Goal: Transaction & Acquisition: Purchase product/service

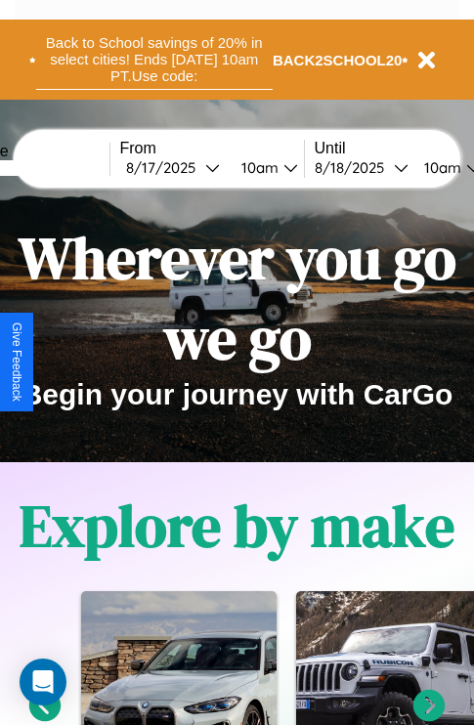
click at [153, 60] on button "Back to School savings of 20% in select cities! Ends 9/1 at 10am PT. Use code:" at bounding box center [154, 59] width 236 height 61
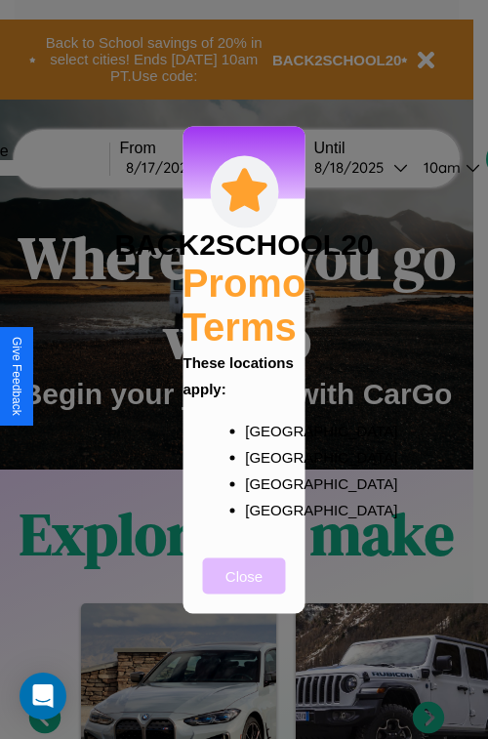
click at [244, 589] on button "Close" at bounding box center [244, 576] width 83 height 36
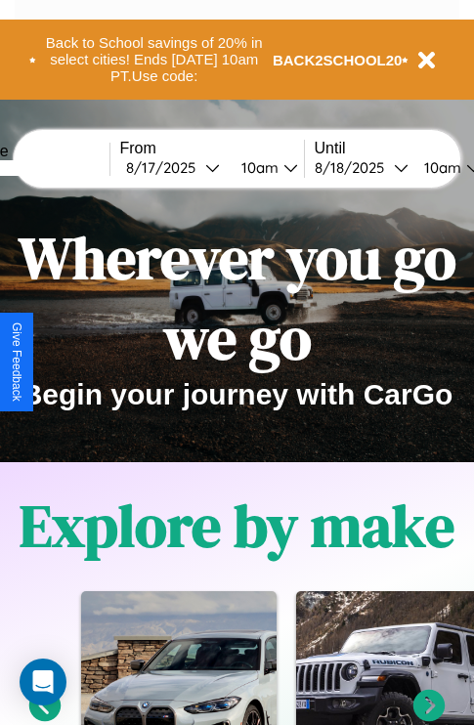
scroll to position [301, 0]
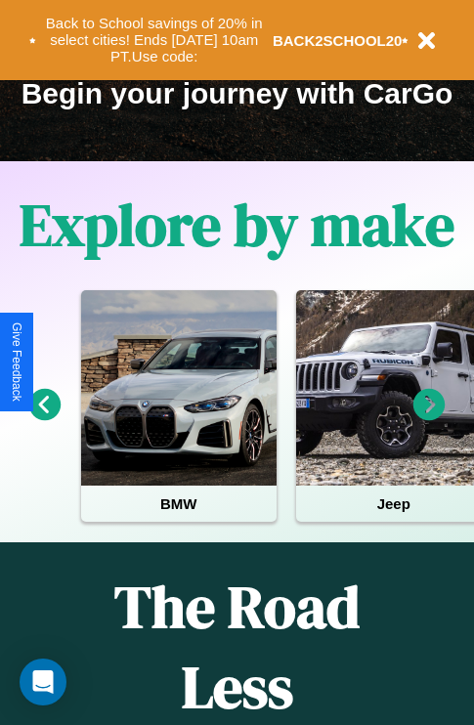
click at [429, 418] on icon at bounding box center [429, 405] width 32 height 32
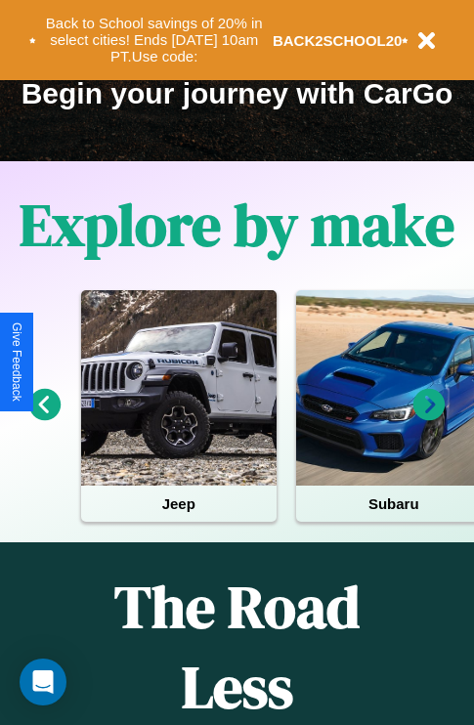
click at [44, 418] on icon at bounding box center [45, 405] width 32 height 32
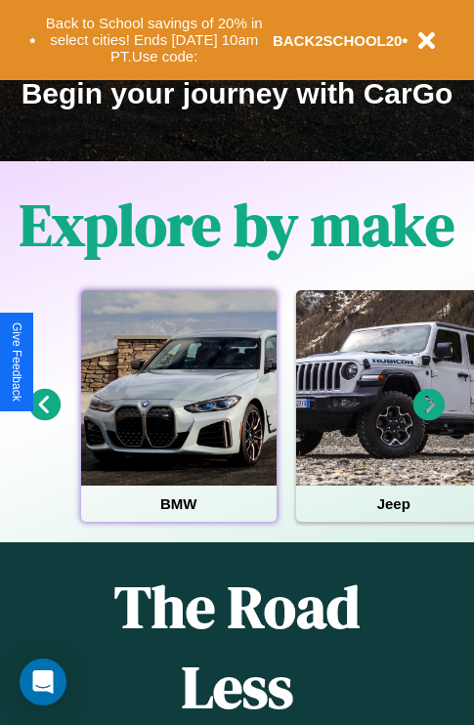
click at [178, 418] on div at bounding box center [178, 387] width 195 height 195
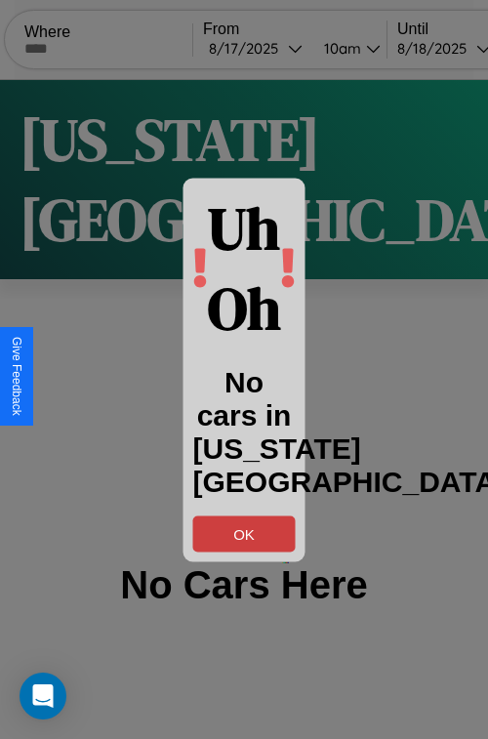
click at [244, 533] on button "OK" at bounding box center [244, 534] width 103 height 36
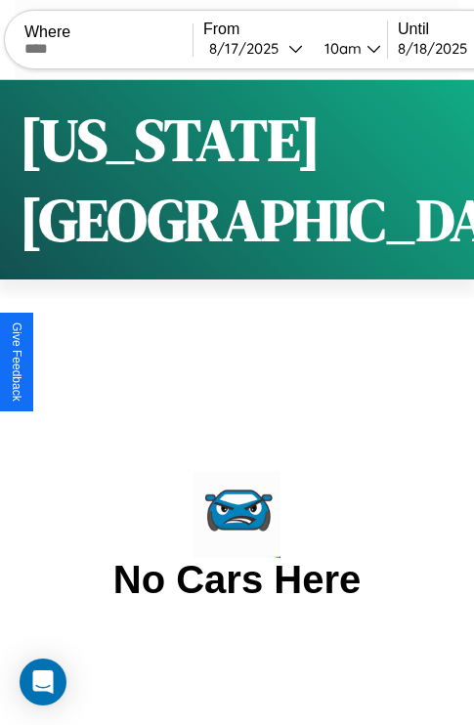
click at [121, 48] on input "text" at bounding box center [108, 49] width 168 height 16
type input "**********"
click at [282, 48] on div "8 / 17 / 2025" at bounding box center [248, 48] width 79 height 19
select select "*"
select select "****"
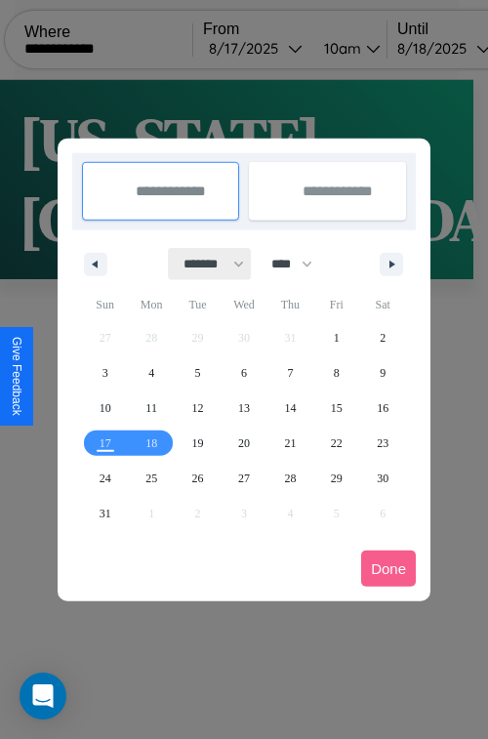
click at [205, 264] on select "******* ******** ***** ***** *** **** **** ****** ********* ******* ******** **…" at bounding box center [210, 264] width 83 height 32
select select "*"
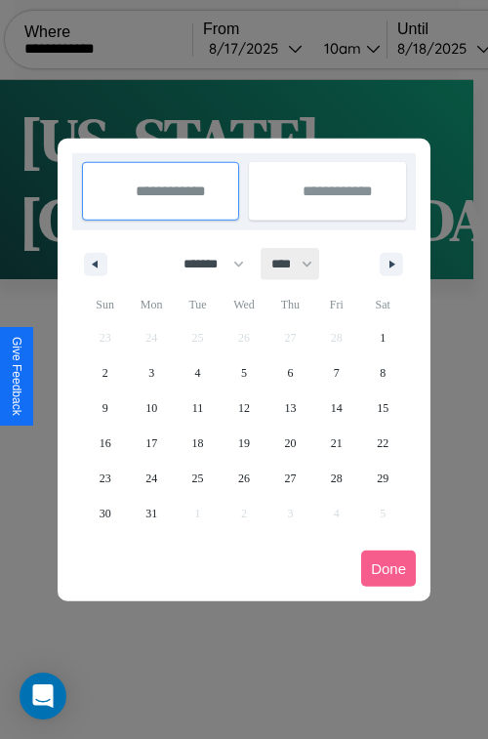
click at [301, 264] on select "**** **** **** **** **** **** **** **** **** **** **** **** **** **** **** ****…" at bounding box center [291, 264] width 59 height 32
select select "****"
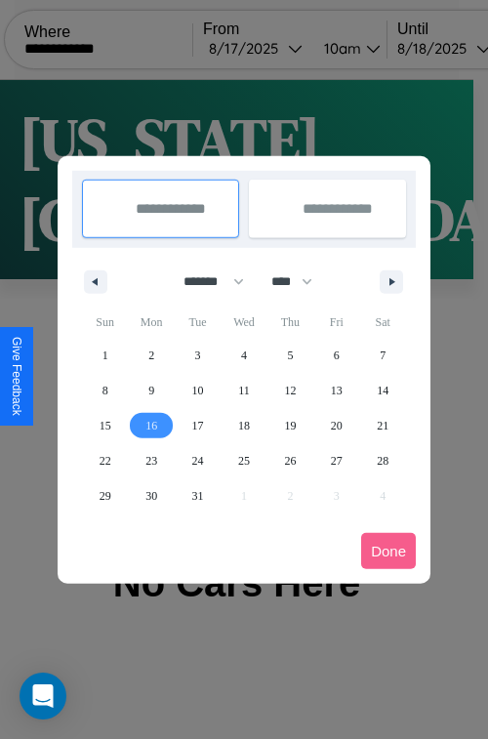
click at [151, 425] on span "16" at bounding box center [152, 425] width 12 height 35
type input "**********"
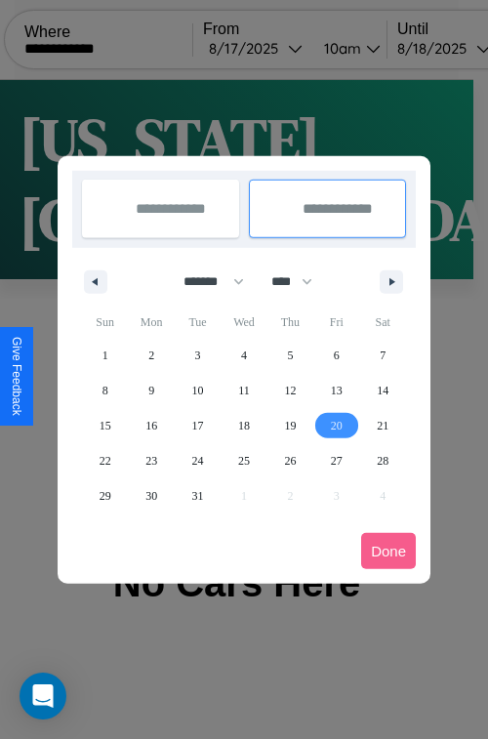
click at [336, 425] on span "20" at bounding box center [337, 425] width 12 height 35
type input "**********"
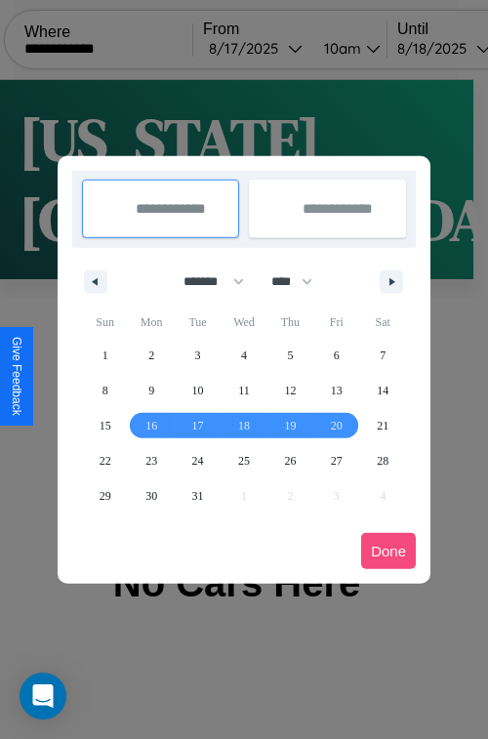
click at [389, 551] on button "Done" at bounding box center [388, 551] width 55 height 36
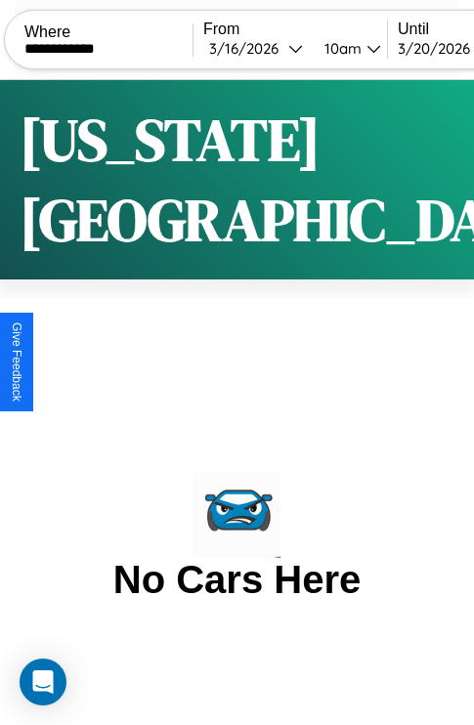
scroll to position [0, 112]
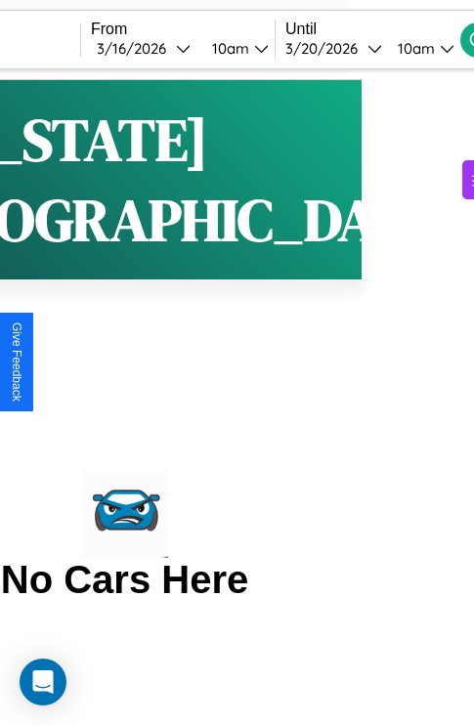
click at [440, 48] on div "10am" at bounding box center [414, 48] width 52 height 19
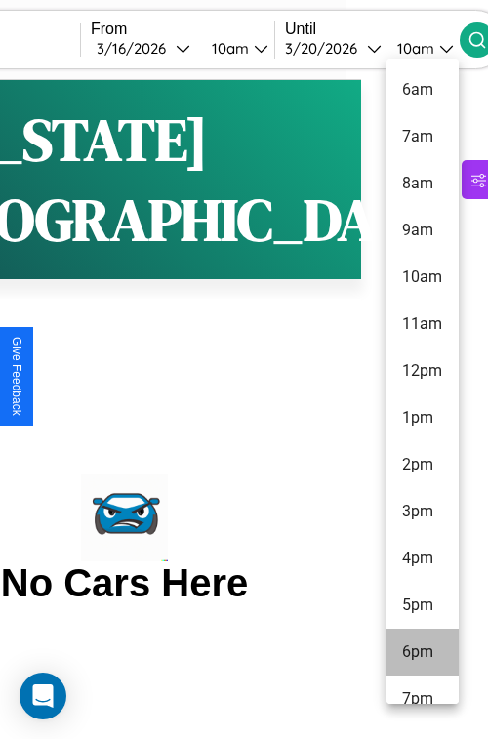
click at [422, 653] on li "6pm" at bounding box center [423, 652] width 72 height 47
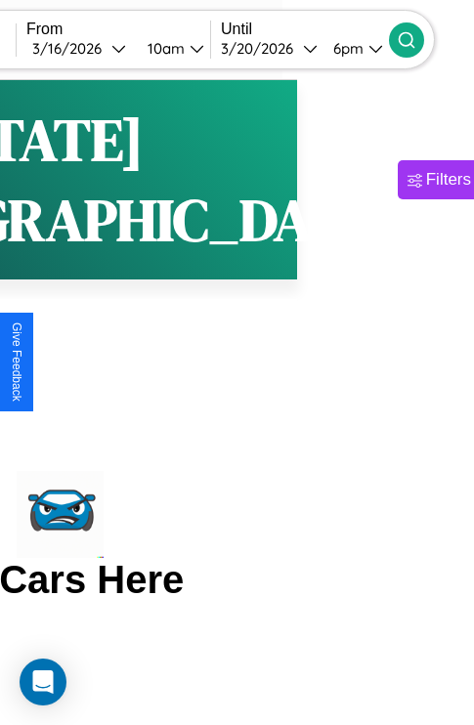
click at [416, 39] on icon at bounding box center [407, 40] width 20 height 20
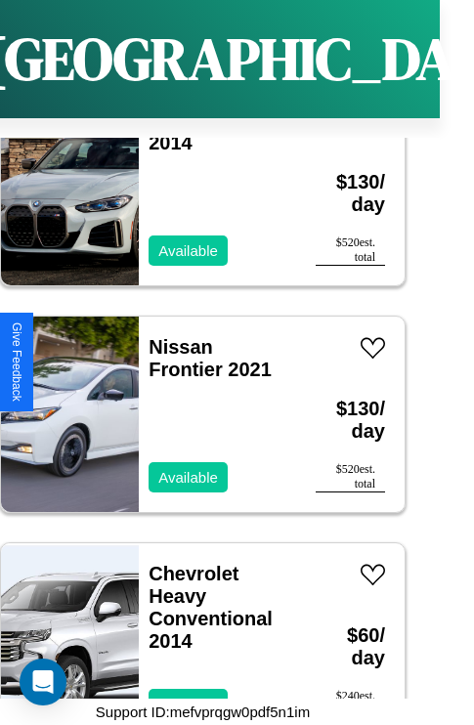
scroll to position [27043, 0]
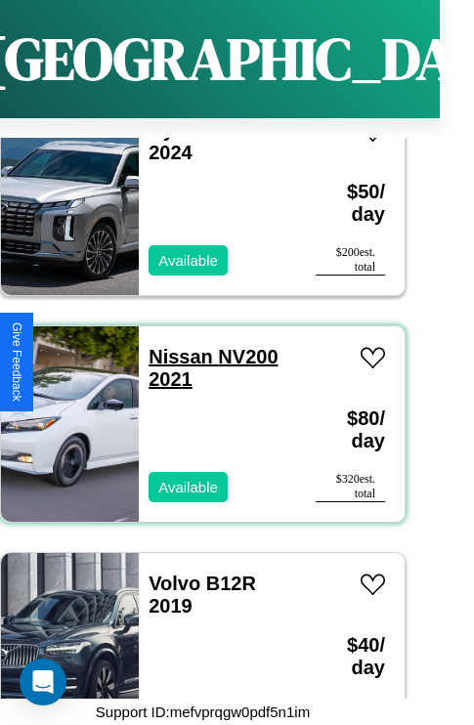
click at [175, 346] on link "Nissan NV200 2021" at bounding box center [212, 368] width 129 height 44
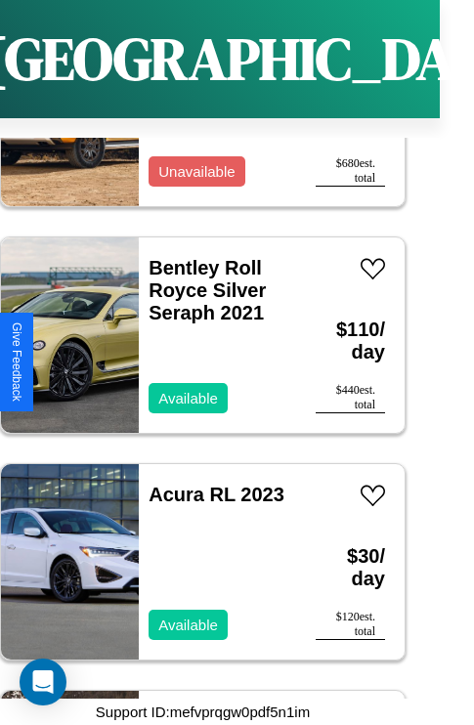
scroll to position [22057, 0]
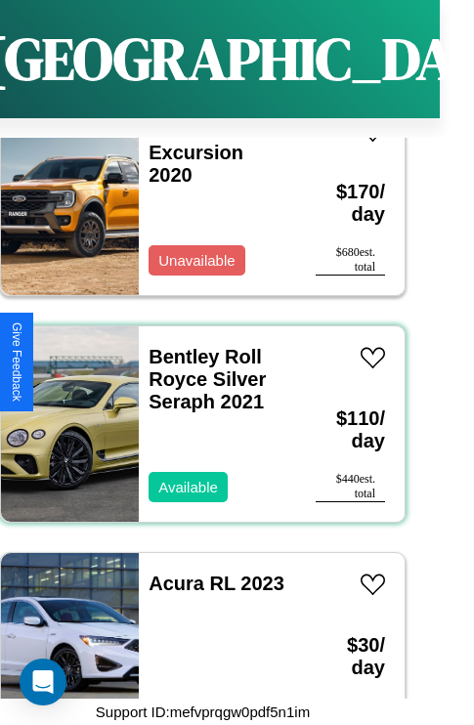
click at [195, 412] on div "Bentley Roll Royce Silver Seraph 2021 Available" at bounding box center [217, 423] width 157 height 195
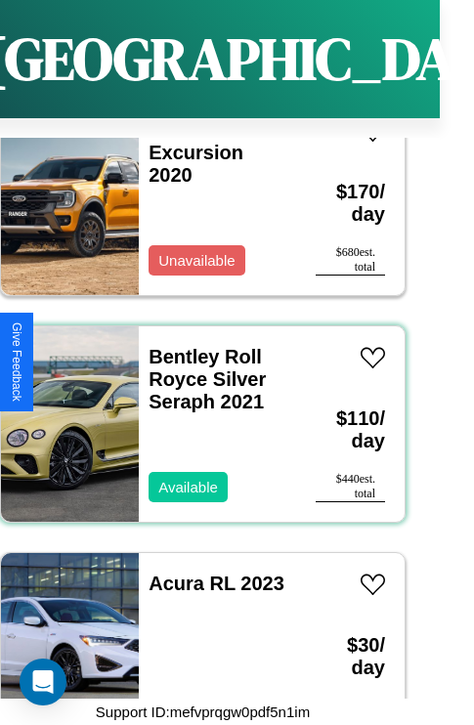
click at [195, 412] on div "Bentley Roll Royce Silver Seraph 2021 Available" at bounding box center [217, 423] width 157 height 195
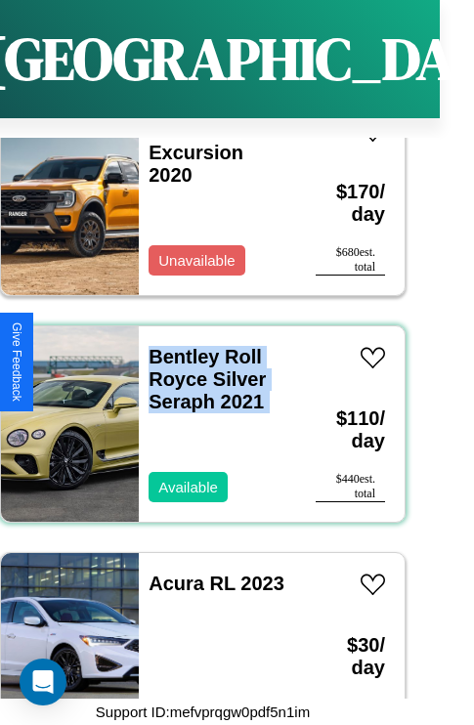
click at [195, 412] on div "Bentley Roll Royce Silver Seraph 2021 Available" at bounding box center [217, 423] width 157 height 195
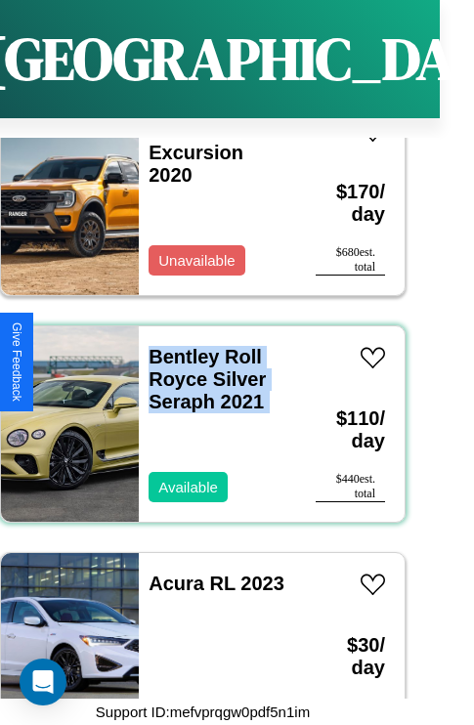
click at [195, 412] on div "Bentley Roll Royce Silver Seraph 2021 Available" at bounding box center [217, 423] width 157 height 195
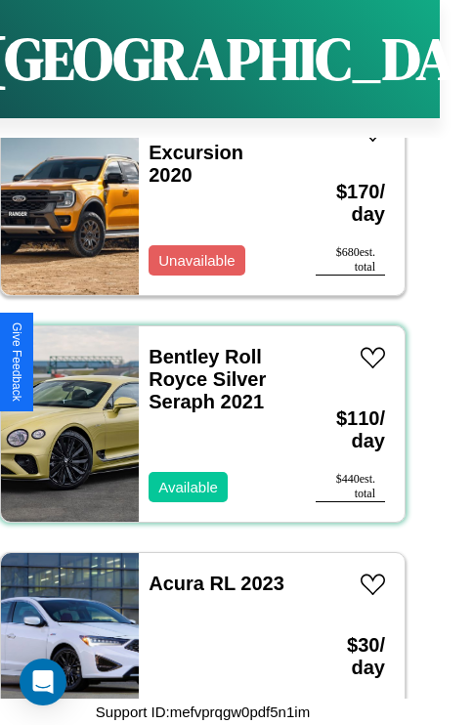
click at [195, 412] on div "Bentley Roll Royce Silver Seraph 2021 Available" at bounding box center [217, 423] width 157 height 195
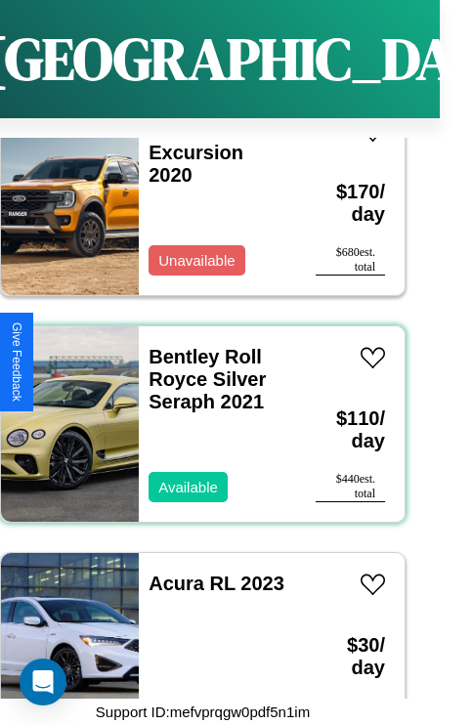
click at [195, 412] on div "Bentley Roll Royce Silver Seraph 2021 Available" at bounding box center [217, 423] width 157 height 195
click at [178, 346] on link "Bentley Roll Royce Silver Seraph 2021" at bounding box center [206, 379] width 117 height 66
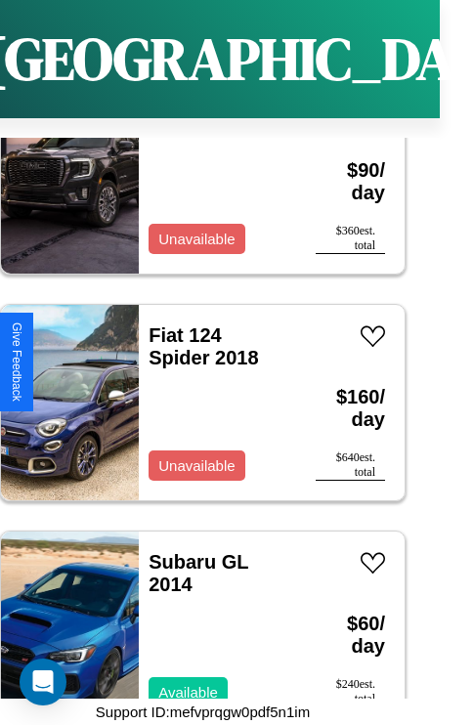
scroll to position [2340, 0]
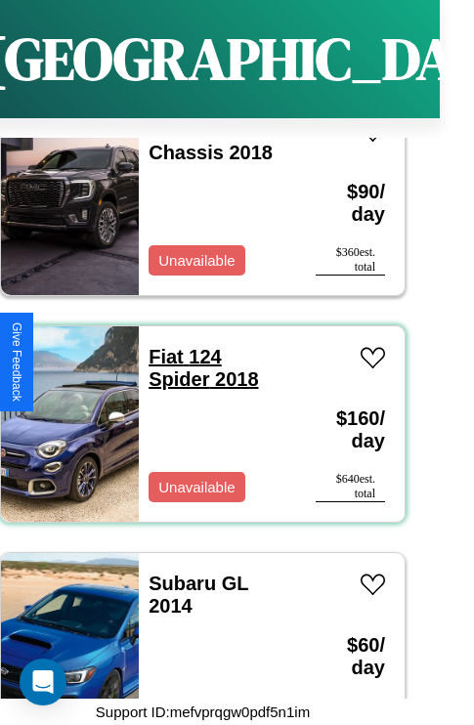
click at [159, 346] on link "Fiat 124 Spider 2018" at bounding box center [202, 368] width 109 height 44
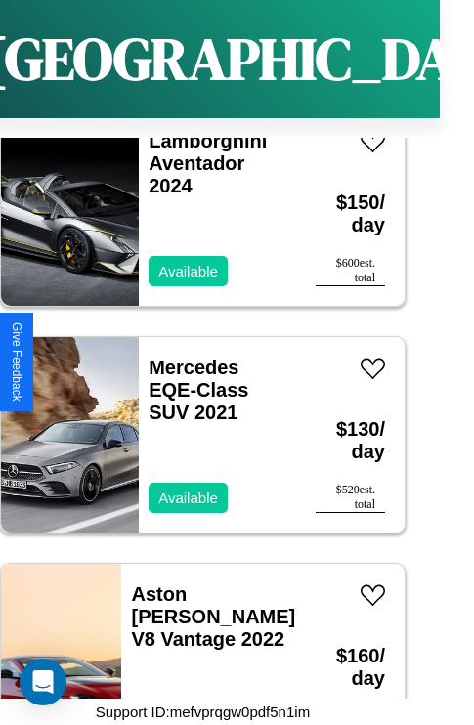
scroll to position [30442, 0]
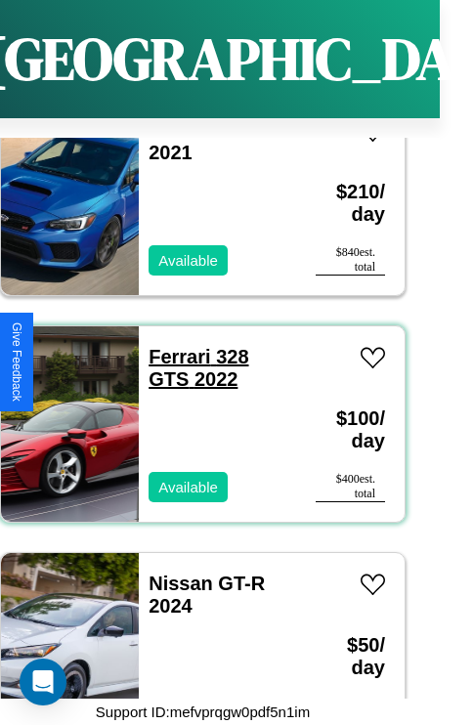
click at [173, 346] on link "Ferrari 328 GTS 2022" at bounding box center [198, 368] width 100 height 44
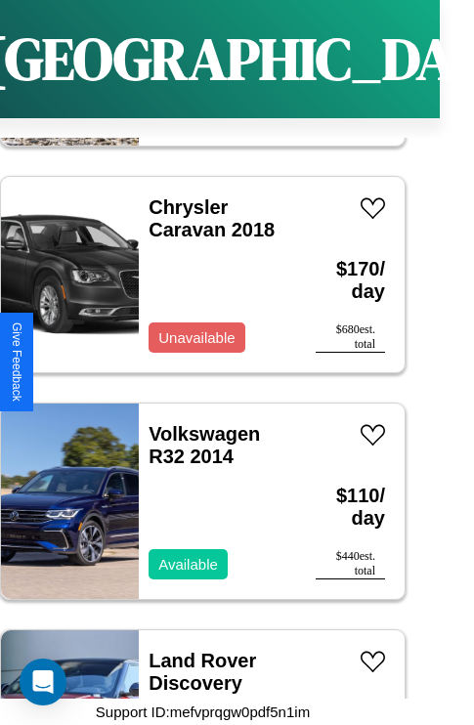
scroll to position [11632, 0]
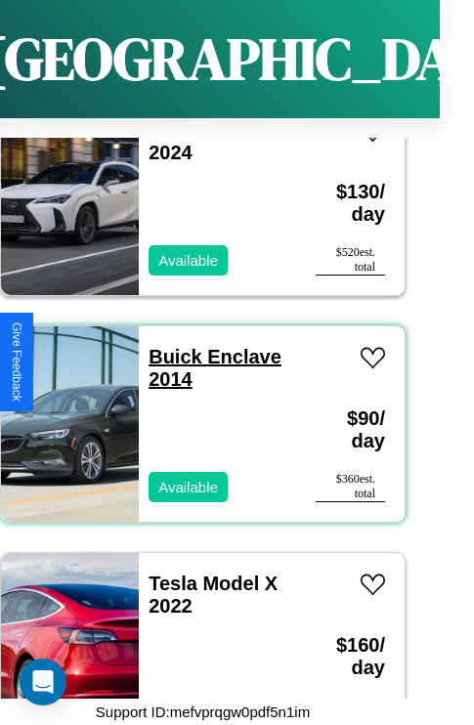
click at [169, 346] on link "Buick Enclave 2014" at bounding box center [214, 368] width 133 height 44
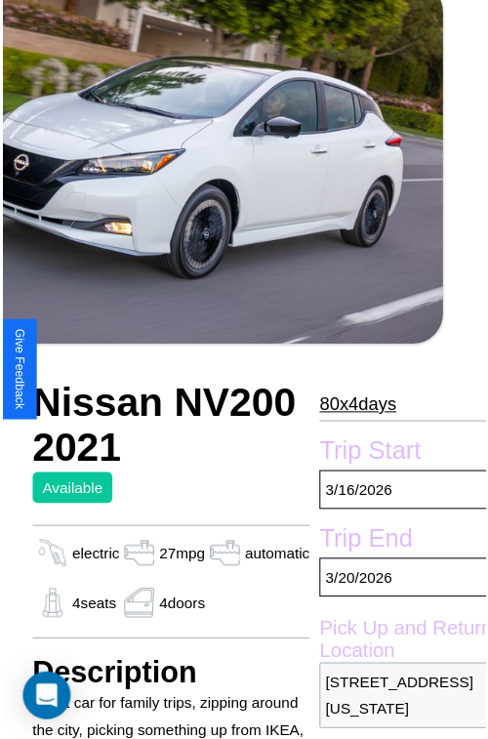
scroll to position [215, 94]
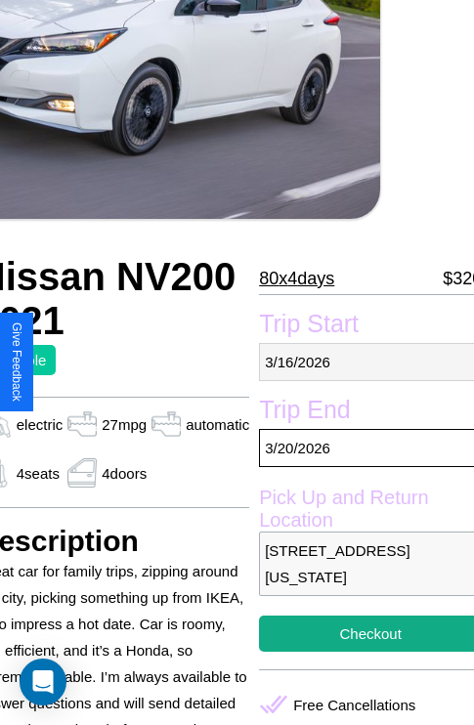
click at [361, 361] on p "3 / 16 / 2026" at bounding box center [370, 362] width 223 height 38
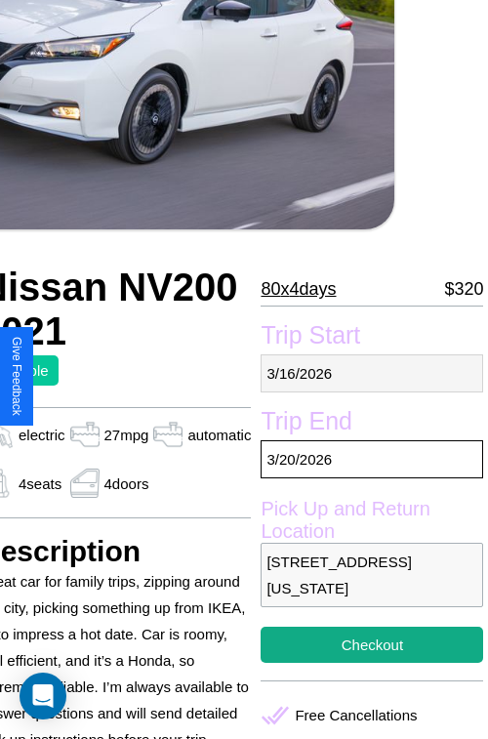
select select "*"
select select "****"
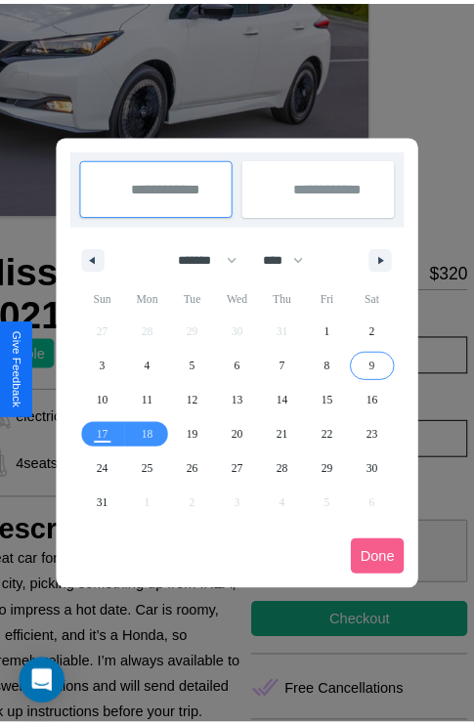
scroll to position [0, 94]
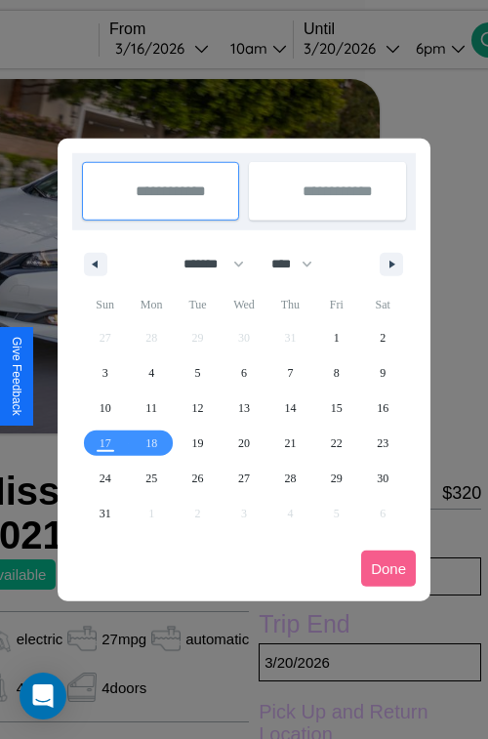
click at [189, 48] on div at bounding box center [244, 369] width 488 height 739
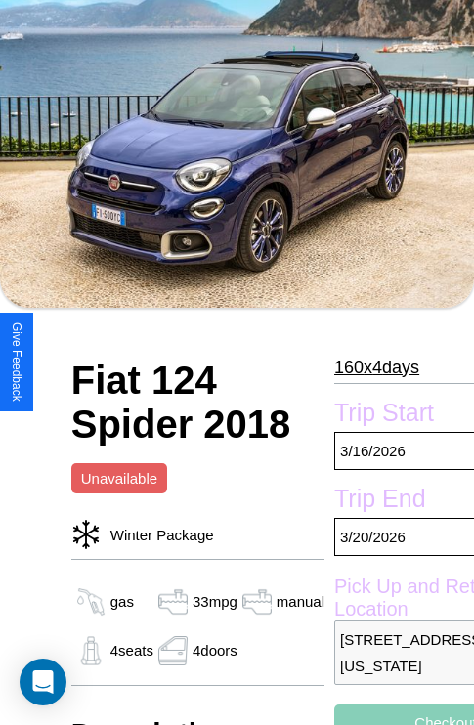
scroll to position [132, 0]
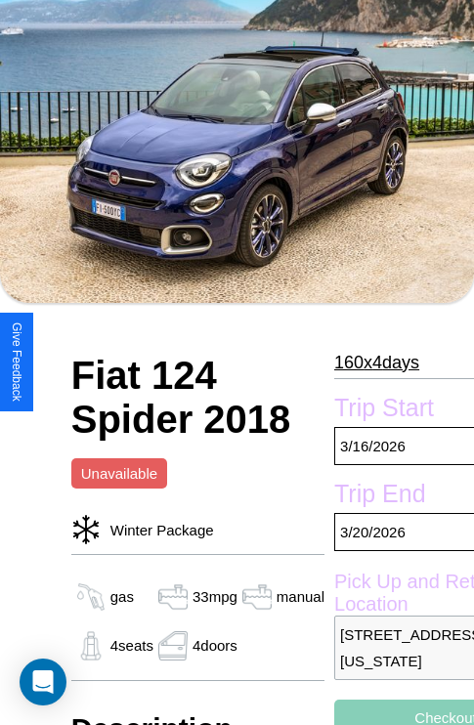
click at [367, 361] on p "160 x 4 days" at bounding box center [376, 362] width 85 height 31
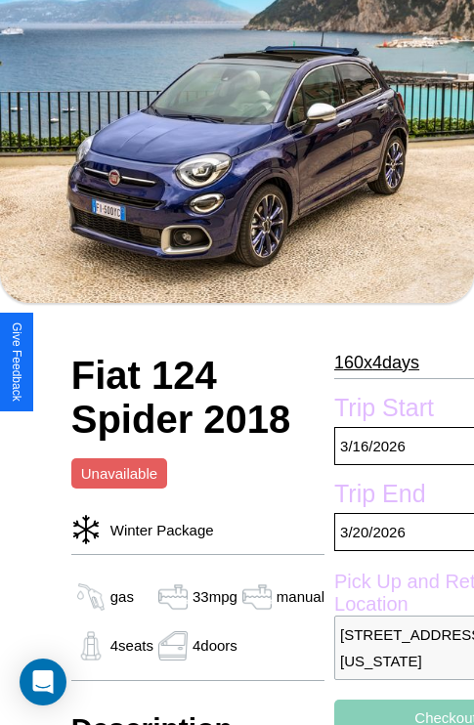
click at [367, 361] on p "160 x 4 days" at bounding box center [376, 362] width 85 height 31
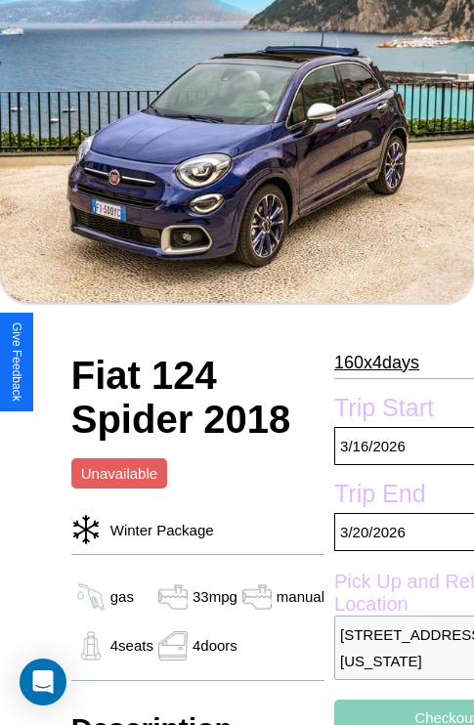
click at [367, 361] on p "160 x 4 days" at bounding box center [376, 362] width 85 height 31
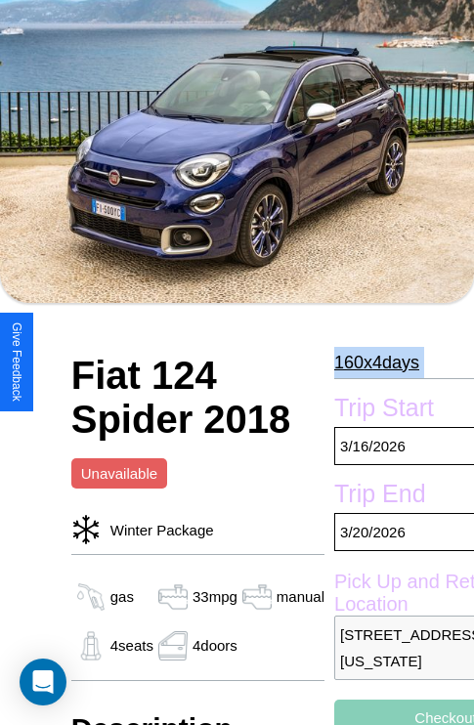
click at [367, 361] on p "160 x 4 days" at bounding box center [376, 362] width 85 height 31
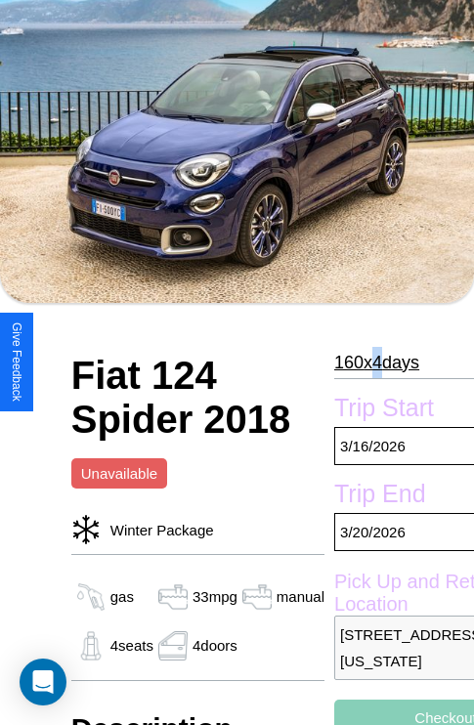
click at [367, 361] on p "160 x 4 days" at bounding box center [376, 362] width 85 height 31
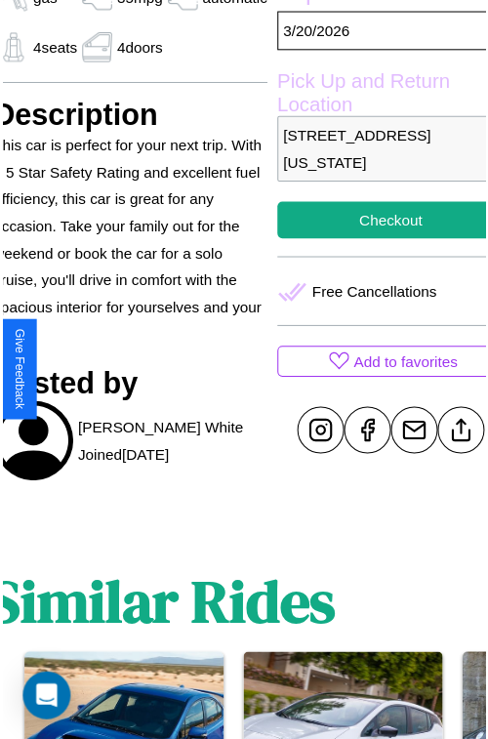
scroll to position [613, 82]
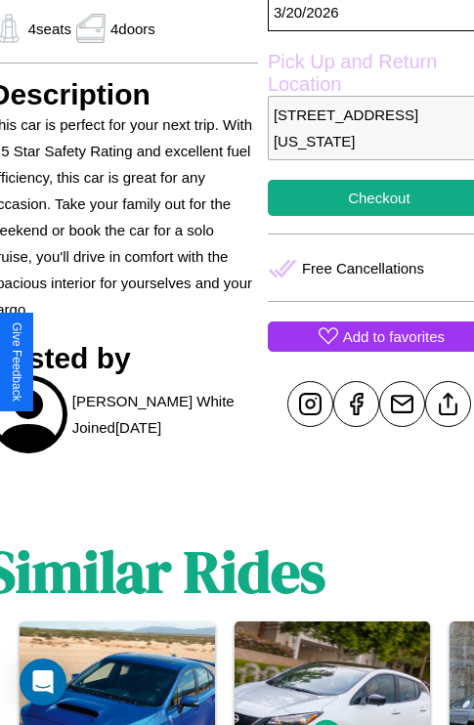
click at [362, 350] on p "Add to favorites" at bounding box center [394, 336] width 102 height 26
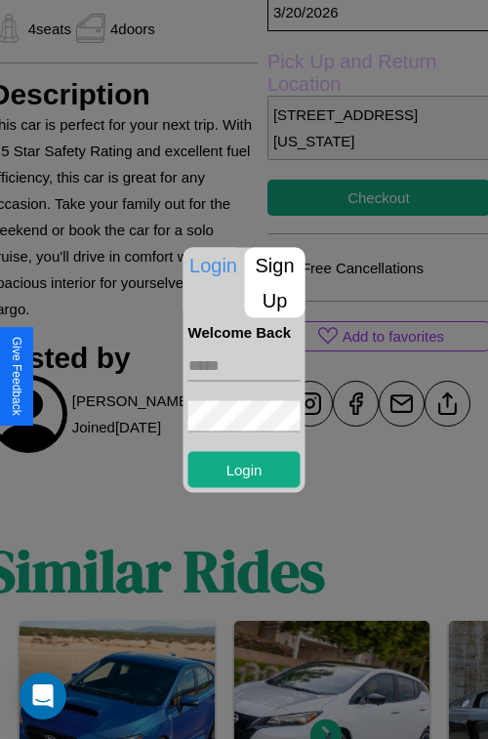
click at [244, 365] on input "text" at bounding box center [245, 365] width 112 height 31
type input "**********"
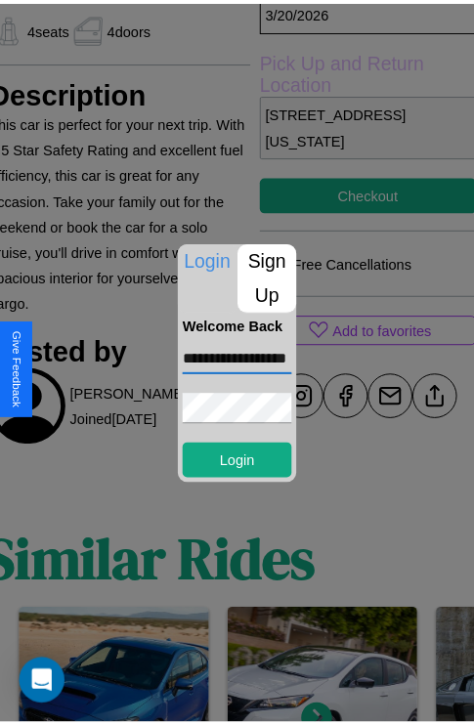
scroll to position [0, 0]
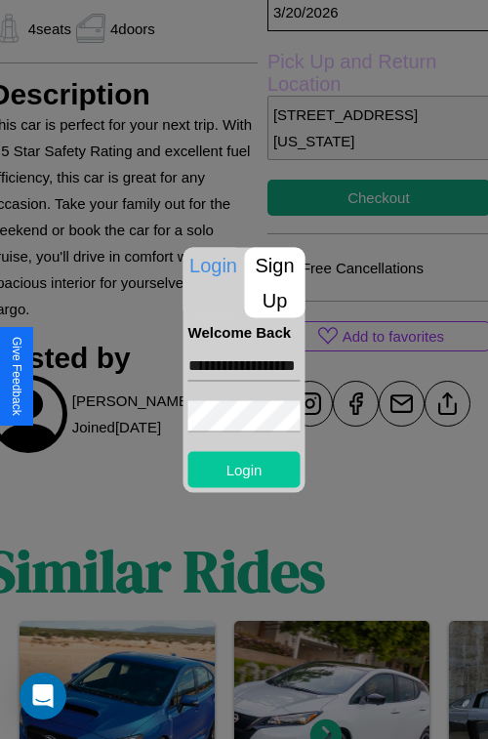
click at [244, 469] on button "Login" at bounding box center [245, 469] width 112 height 36
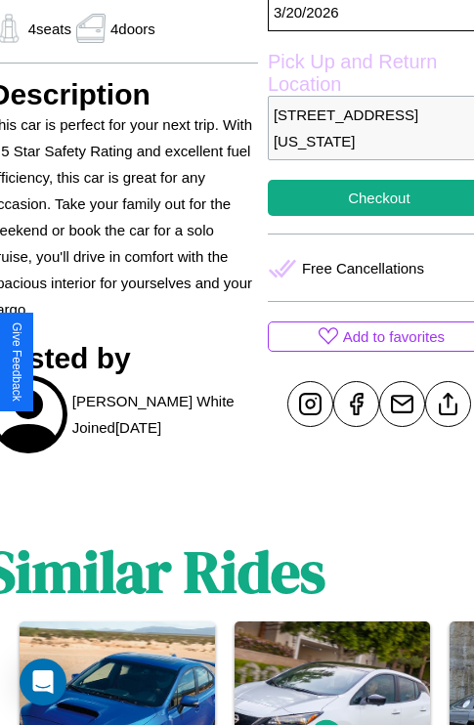
scroll to position [391, 82]
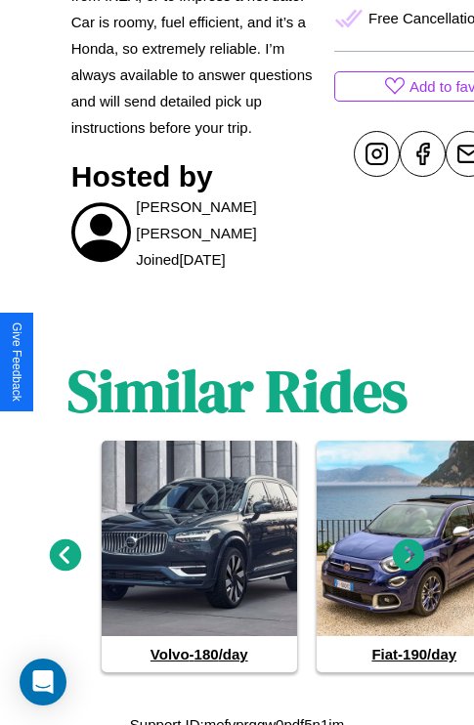
scroll to position [956, 0]
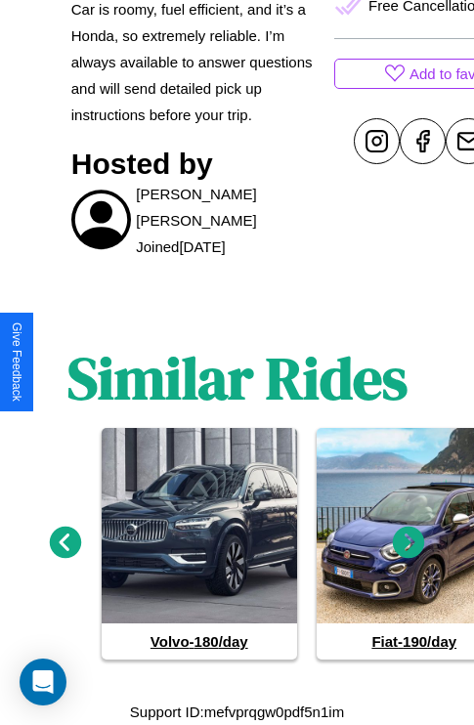
click at [408, 543] on icon at bounding box center [409, 543] width 32 height 32
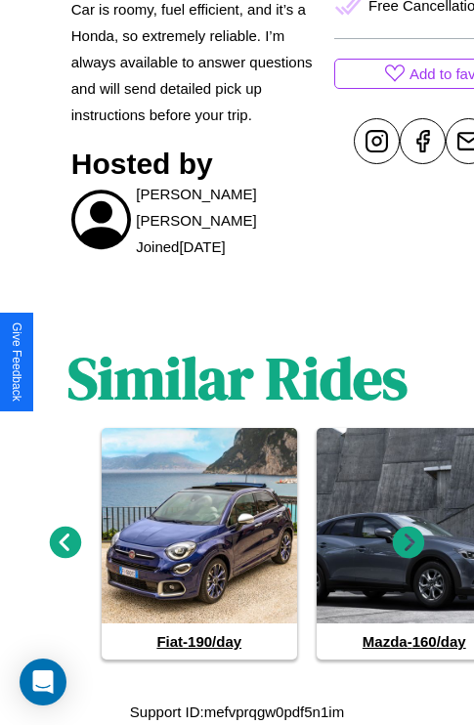
click at [408, 543] on icon at bounding box center [409, 543] width 32 height 32
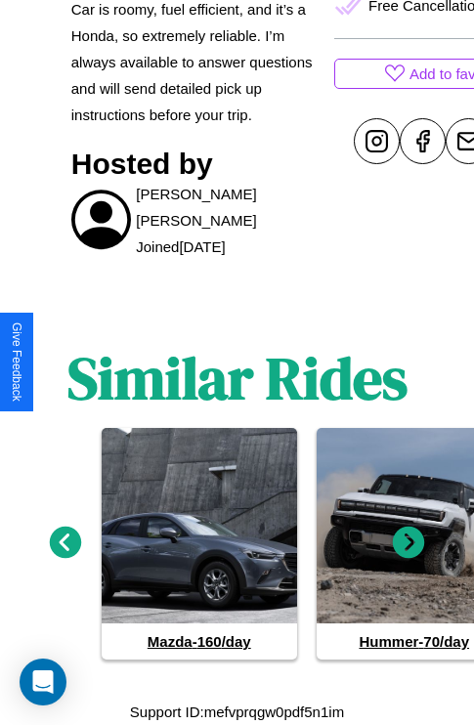
click at [408, 543] on icon at bounding box center [409, 543] width 32 height 32
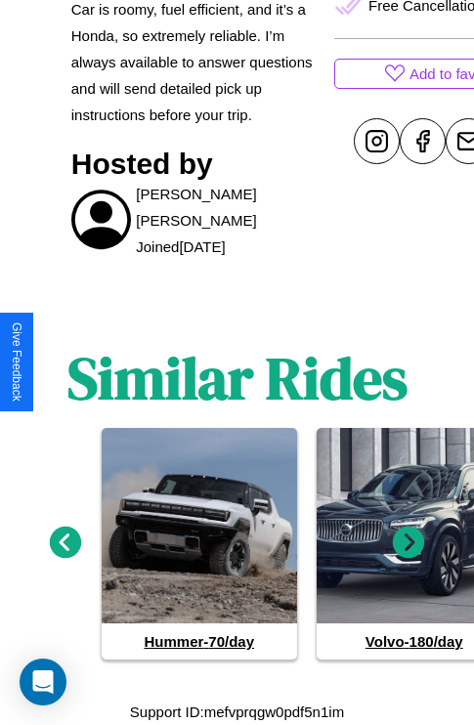
click at [64, 543] on icon at bounding box center [66, 543] width 32 height 32
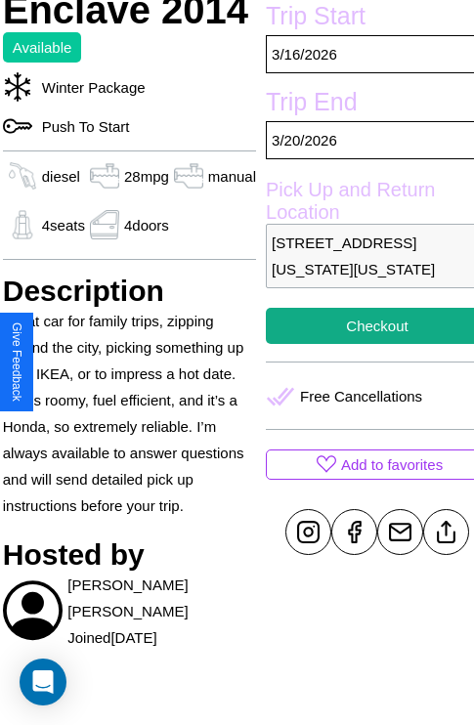
scroll to position [512, 70]
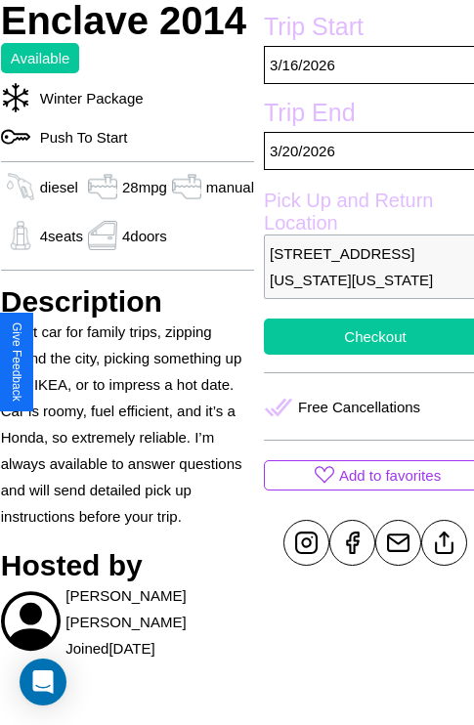
click at [361, 355] on button "Checkout" at bounding box center [375, 336] width 223 height 36
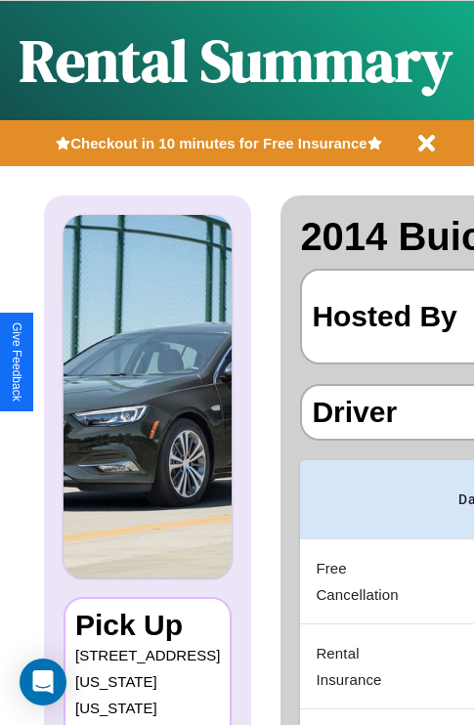
scroll to position [0, 388]
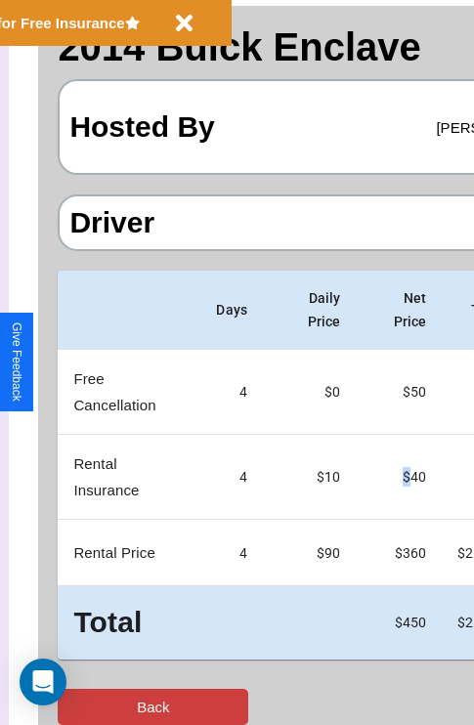
click at [95, 706] on button "Back" at bounding box center [153, 707] width 190 height 36
